Goal: Information Seeking & Learning: Learn about a topic

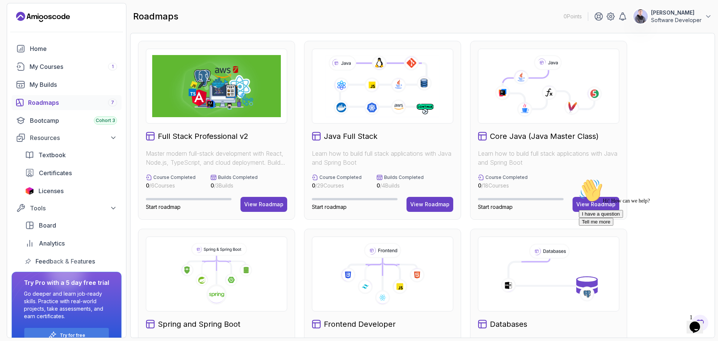
click at [707, 226] on div "Hi! How can we help? I have a question Tell me more" at bounding box center [646, 201] width 135 height 47
drag, startPoint x: 706, startPoint y: 231, endPoint x: 1281, endPoint y: 405, distance: 600.4
click at [706, 178] on div "Chat attention grabber" at bounding box center [646, 178] width 135 height 0
click at [701, 321] on icon "Opens Chat This icon Opens the chat window." at bounding box center [695, 327] width 12 height 12
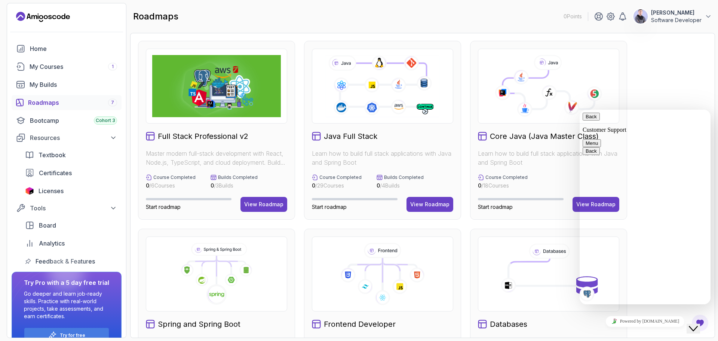
click at [696, 93] on div "Full Stack Professional v2 Master modern full-stack development with React, Nod…" at bounding box center [422, 318] width 569 height 554
click at [662, 117] on div "Back Customer Support" at bounding box center [645, 123] width 125 height 21
click at [592, 119] on button "Back" at bounding box center [591, 117] width 17 height 8
click at [698, 324] on icon "Close Chat This icon closes the chat window." at bounding box center [693, 328] width 9 height 9
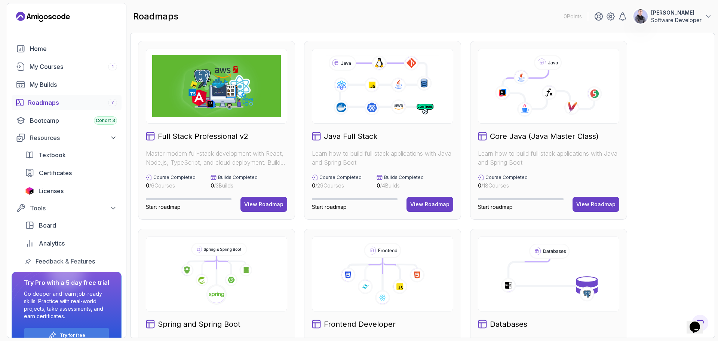
click at [561, 111] on icon at bounding box center [548, 86] width 129 height 62
click at [603, 204] on div "View Roadmap" at bounding box center [595, 203] width 39 height 7
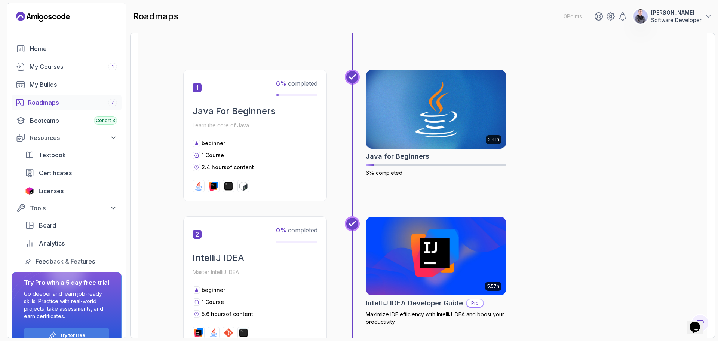
scroll to position [125, 0]
click at [449, 115] on img at bounding box center [436, 109] width 147 height 82
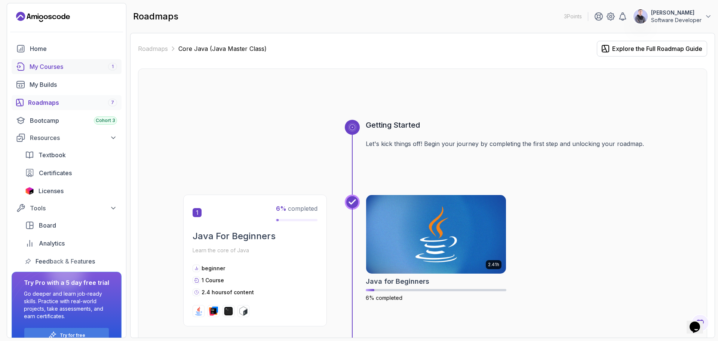
click at [54, 66] on div "My Courses 1" at bounding box center [74, 66] width 88 height 9
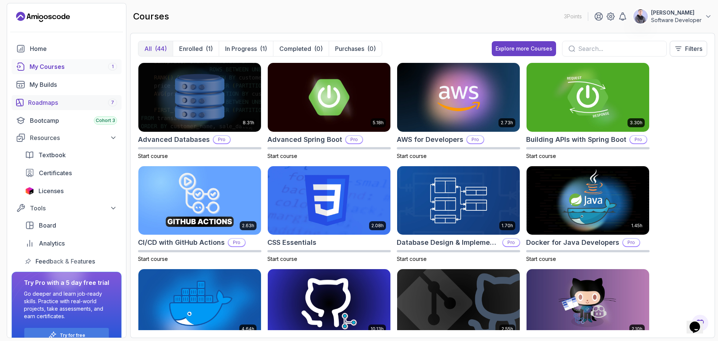
click at [67, 104] on div "Roadmaps 7" at bounding box center [72, 102] width 89 height 9
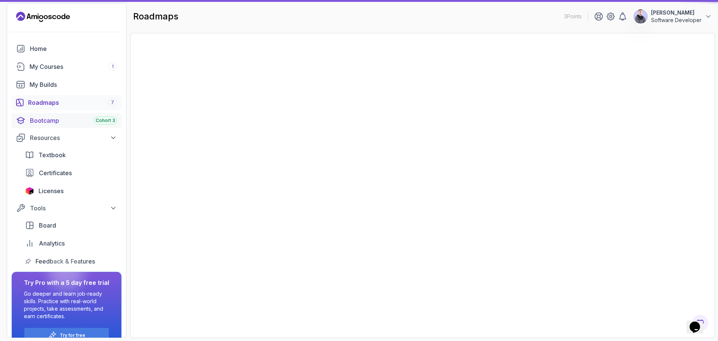
click at [66, 120] on div "Bootcamp Cohort 3" at bounding box center [73, 120] width 87 height 9
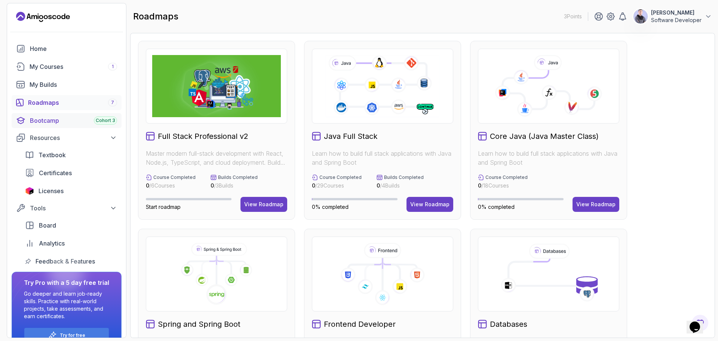
click at [82, 119] on div "Bootcamp Cohort 3" at bounding box center [73, 120] width 87 height 9
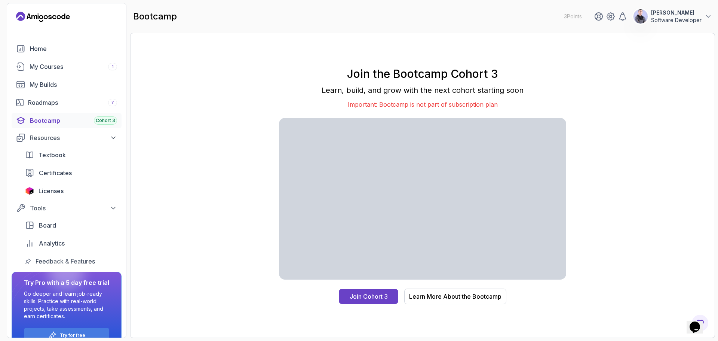
click at [610, 169] on div "Join the Bootcamp Cohort 3 Learn, build, and grow with the next cohort starting…" at bounding box center [422, 185] width 569 height 289
click at [707, 182] on div "Join the Bootcamp Cohort 3 Learn, build, and grow with the next cohort starting…" at bounding box center [422, 185] width 569 height 289
click at [594, 215] on div "Join the Bootcamp Cohort 3 Learn, build, and grow with the next cohort starting…" at bounding box center [422, 185] width 569 height 289
click at [63, 162] on link "Textbook" at bounding box center [71, 154] width 101 height 15
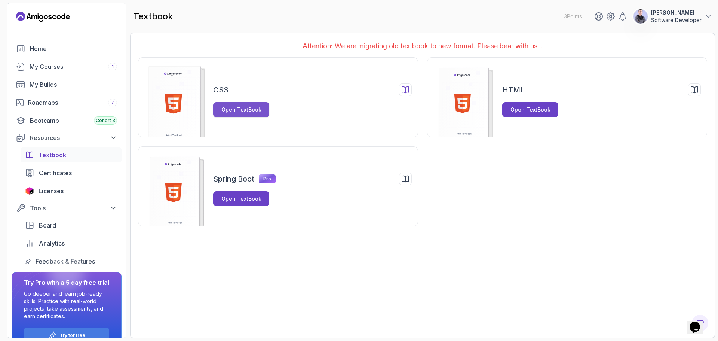
click at [242, 111] on div "Open TextBook" at bounding box center [241, 109] width 40 height 7
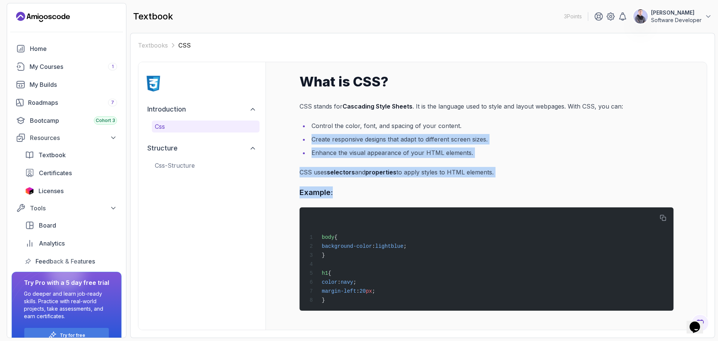
drag, startPoint x: 718, startPoint y: 163, endPoint x: 713, endPoint y: 184, distance: 20.8
click at [718, 182] on section "3 Points [PERSON_NAME] Software Developer Home My Courses 1 My Builds Roadmaps …" at bounding box center [359, 170] width 718 height 341
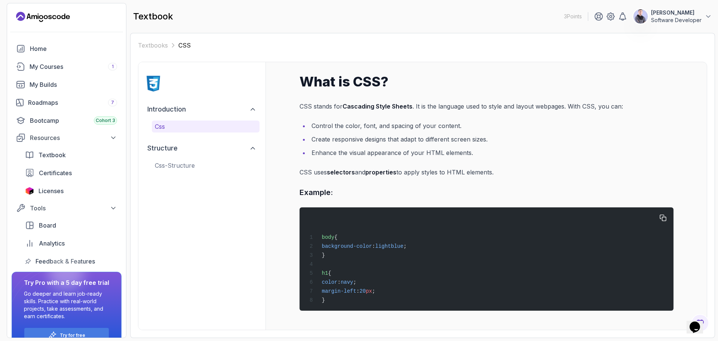
click at [531, 224] on div "body { background-color : lightblue ; } h1 { color : navy ; margin-left : 20 px…" at bounding box center [486, 259] width 362 height 94
drag, startPoint x: 456, startPoint y: 271, endPoint x: 350, endPoint y: 263, distance: 106.1
click at [413, 286] on div "body { background-color : lightblue ; } h1 { color : navy ; margin-left : 20 px…" at bounding box center [486, 259] width 362 height 94
click at [384, 269] on div "body { background-color : lightblue ; } h1 { color : navy ; margin-left : 20 px…" at bounding box center [486, 259] width 362 height 94
click at [197, 141] on button "structure" at bounding box center [201, 148] width 115 height 16
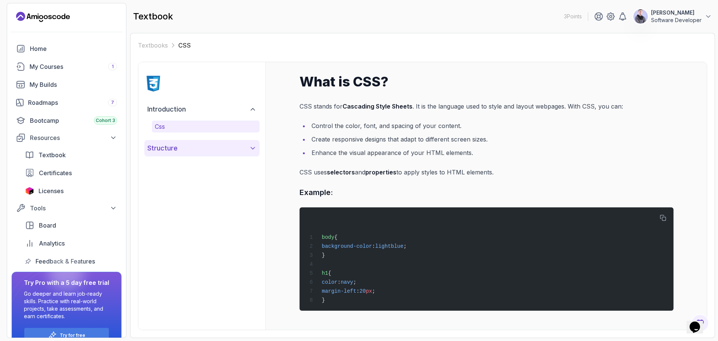
click at [191, 146] on button "structure" at bounding box center [201, 148] width 115 height 16
click at [175, 163] on p "css-structure" at bounding box center [206, 165] width 102 height 9
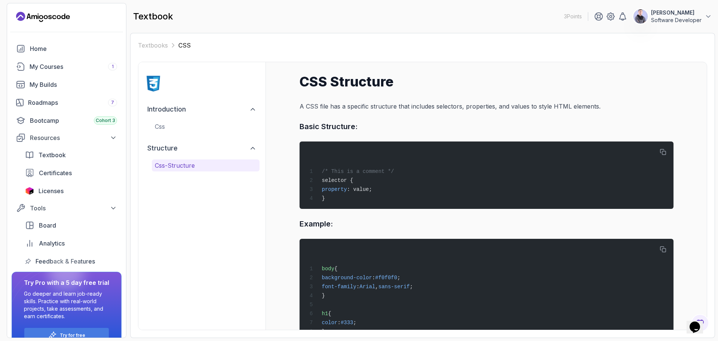
click at [201, 119] on div "introduction css" at bounding box center [201, 116] width 115 height 31
click at [194, 123] on p "css" at bounding box center [206, 126] width 102 height 9
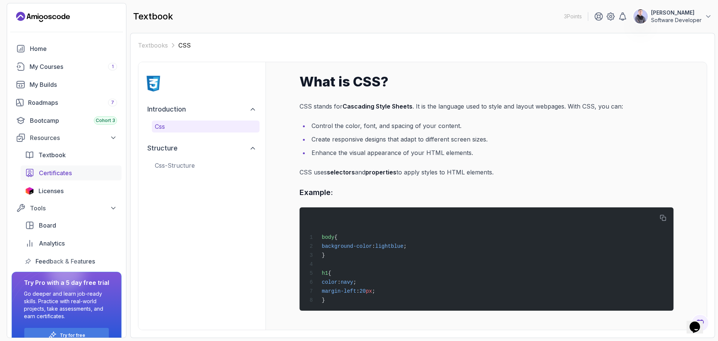
click at [59, 171] on span "Certificates" at bounding box center [55, 172] width 33 height 9
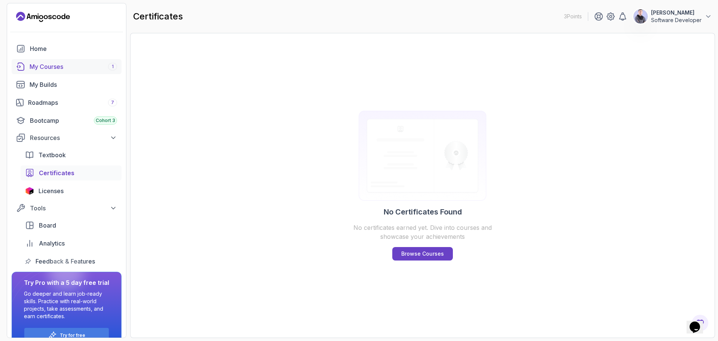
click at [84, 66] on div "My Courses 1" at bounding box center [74, 66] width 88 height 9
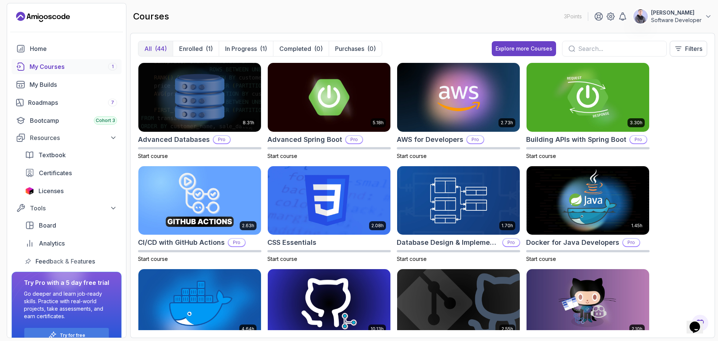
drag, startPoint x: 718, startPoint y: 79, endPoint x: 715, endPoint y: 99, distance: 19.7
click at [715, 99] on section "3 Points [PERSON_NAME] Software Developer Home My Courses 1 My Builds Roadmaps …" at bounding box center [359, 170] width 718 height 341
click at [197, 50] on p "Enrolled" at bounding box center [191, 48] width 24 height 9
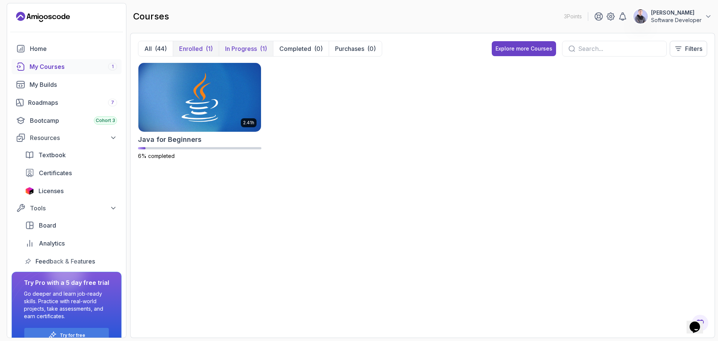
click at [234, 49] on p "In Progress" at bounding box center [241, 48] width 32 height 9
click at [157, 49] on div "(44)" at bounding box center [161, 48] width 12 height 9
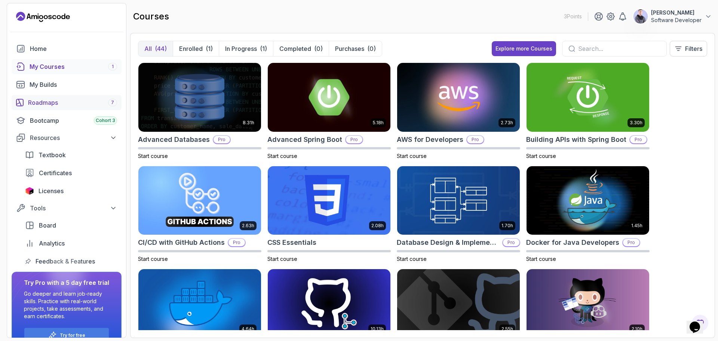
click at [58, 101] on div "Roadmaps 7" at bounding box center [72, 102] width 89 height 9
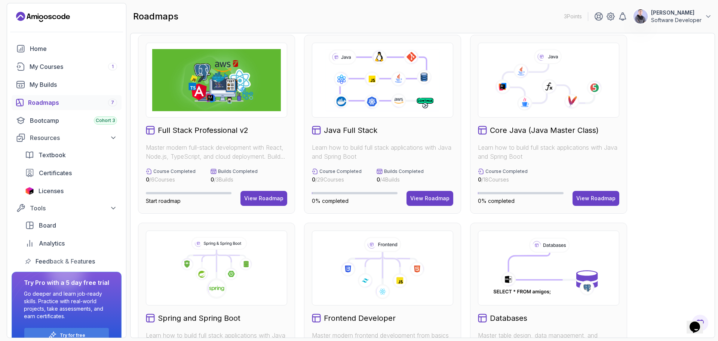
scroll to position [15, 0]
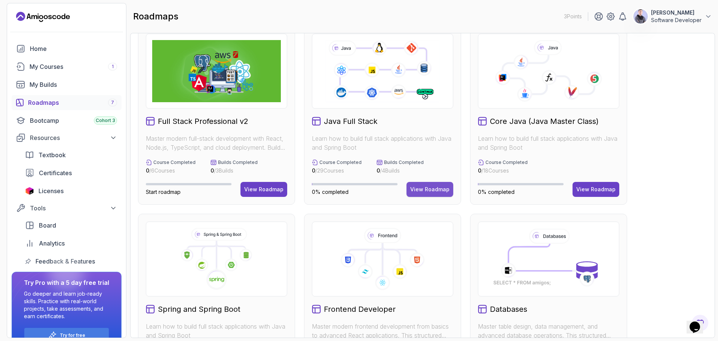
click at [423, 186] on div "View Roadmap" at bounding box center [429, 188] width 39 height 7
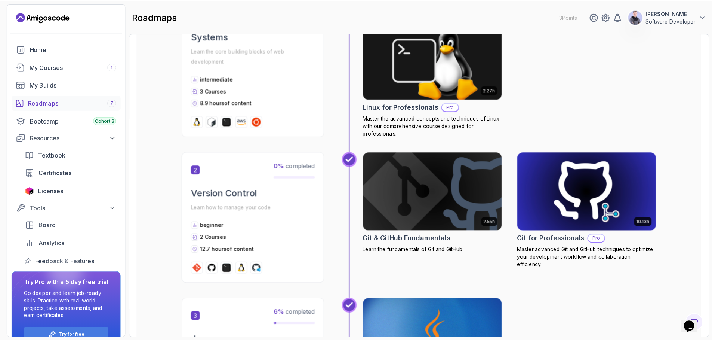
scroll to position [298, 0]
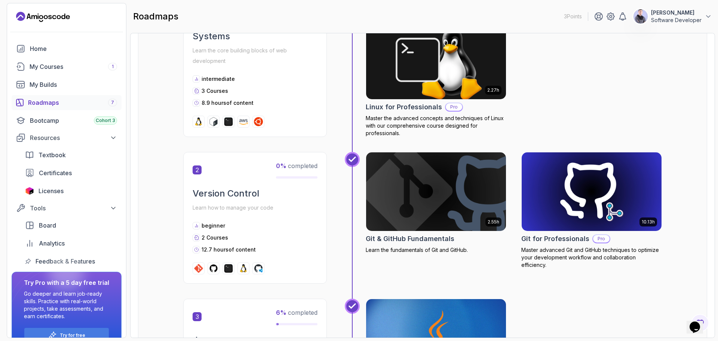
click at [425, 188] on img at bounding box center [436, 191] width 147 height 82
